Goal: Find specific page/section: Find specific page/section

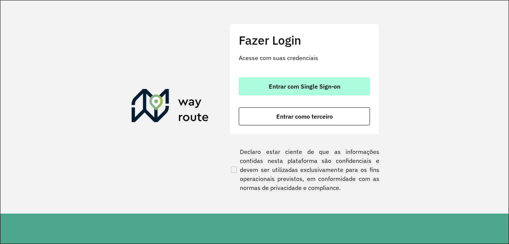
click at [287, 82] on button "Entrar com Single Sign-on" at bounding box center [304, 86] width 131 height 18
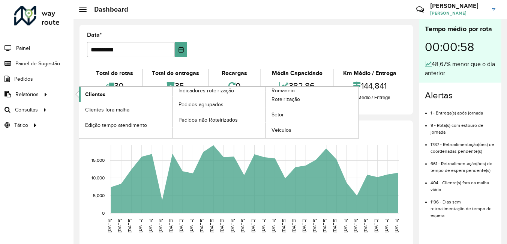
click at [94, 94] on span "Clientes" at bounding box center [95, 94] width 20 height 8
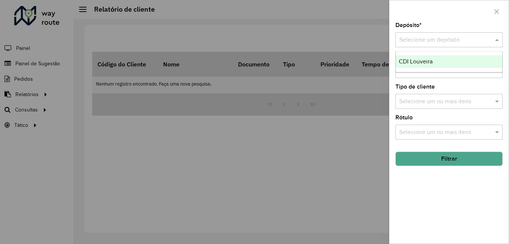
click at [439, 37] on input "text" at bounding box center [441, 40] width 85 height 9
click at [435, 60] on div "CDI Louveira" at bounding box center [449, 61] width 106 height 13
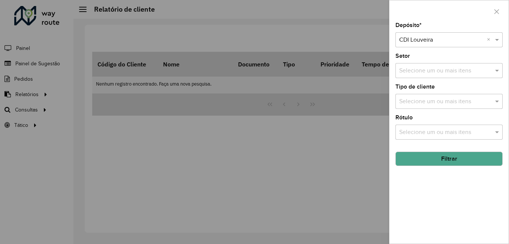
click at [423, 157] on button "Filtrar" at bounding box center [448, 158] width 107 height 14
